Goal: Find specific page/section: Find specific page/section

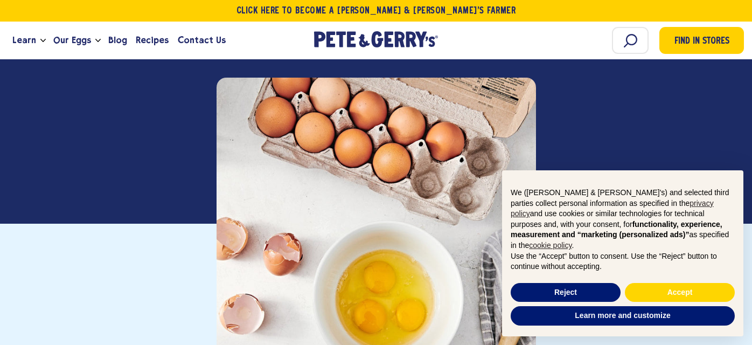
scroll to position [239, 0]
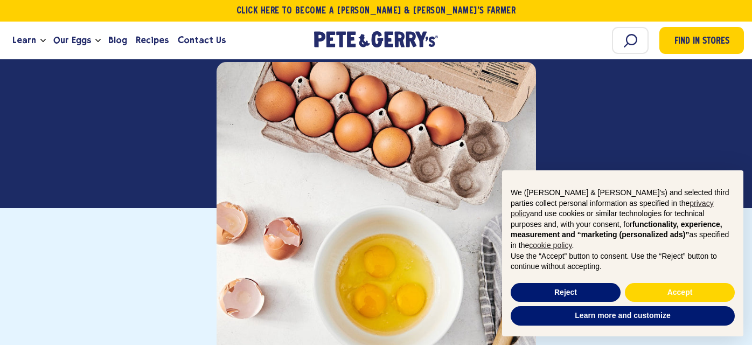
click at [375, 178] on div at bounding box center [376, 221] width 319 height 319
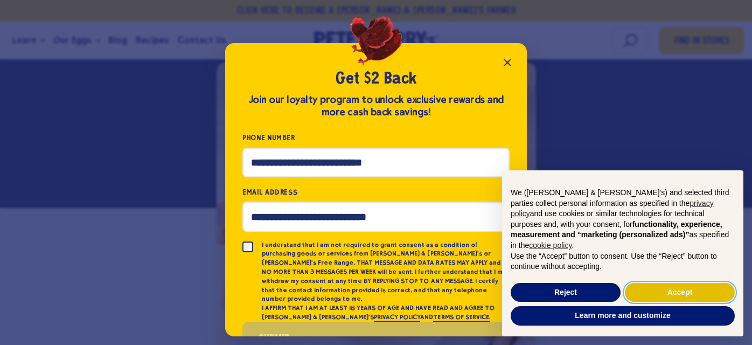
click at [642, 286] on button "Accept" at bounding box center [680, 292] width 110 height 19
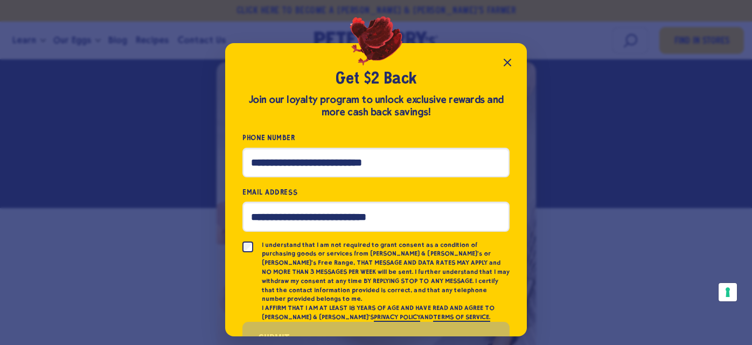
click at [506, 61] on icon "Close popup" at bounding box center [507, 62] width 6 height 6
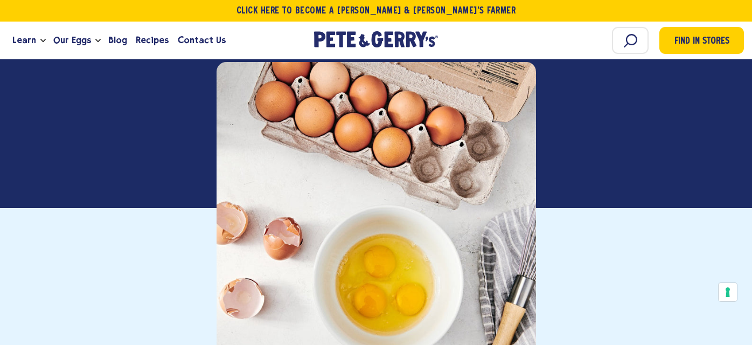
click at [379, 113] on div at bounding box center [376, 221] width 319 height 319
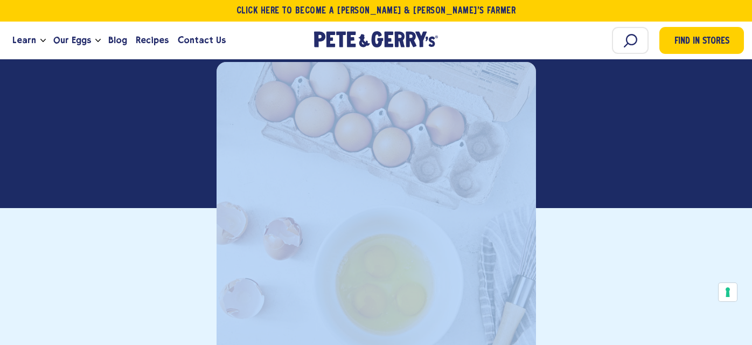
click at [379, 113] on div at bounding box center [376, 221] width 319 height 319
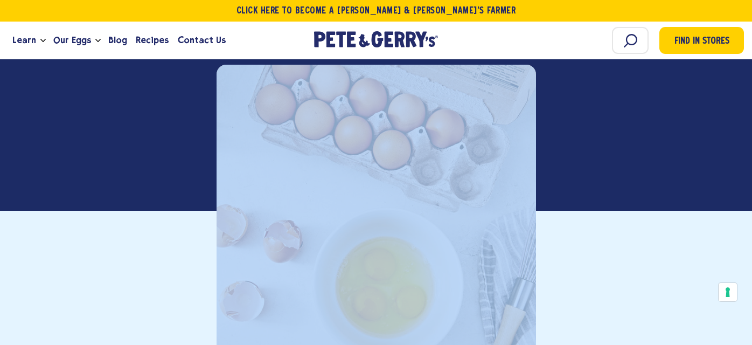
scroll to position [236, 0]
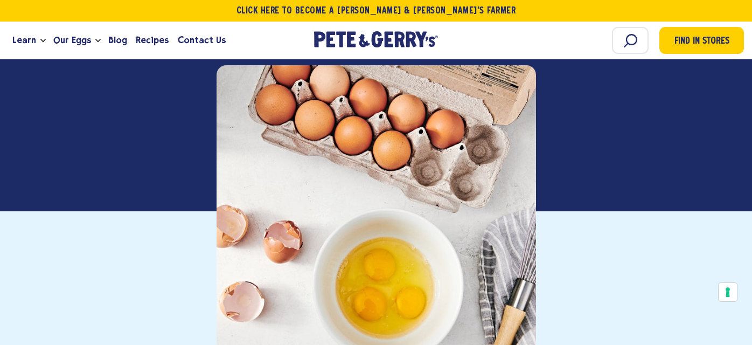
drag, startPoint x: 245, startPoint y: 89, endPoint x: 280, endPoint y: 149, distance: 69.6
click at [277, 155] on div at bounding box center [376, 224] width 319 height 319
click at [286, 133] on div at bounding box center [376, 224] width 319 height 319
click at [365, 137] on div at bounding box center [376, 224] width 319 height 319
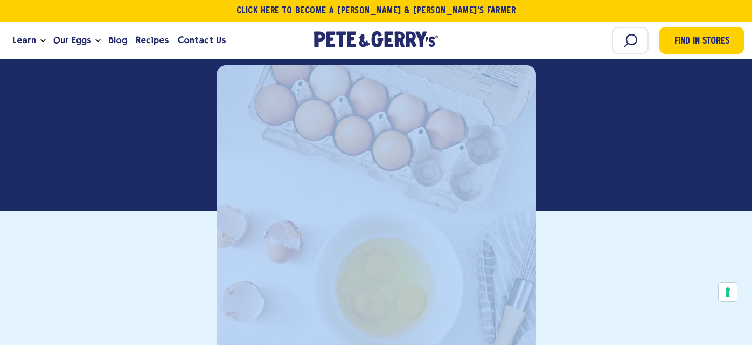
click at [365, 137] on div at bounding box center [376, 224] width 319 height 319
